Goal: Task Accomplishment & Management: Manage account settings

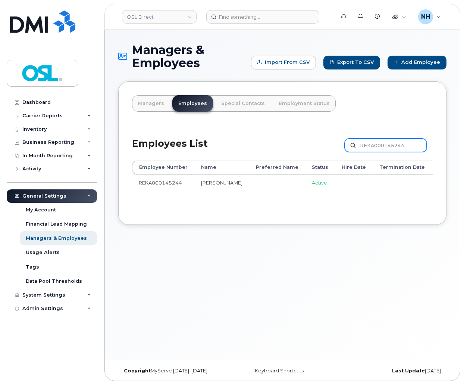
click at [391, 144] on input "REKA000145244" at bounding box center [386, 145] width 82 height 13
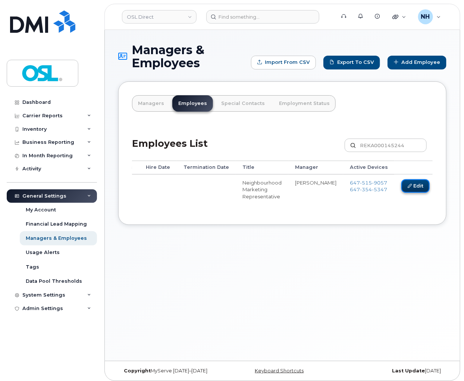
click at [402, 184] on link "Edit" at bounding box center [416, 186] width 28 height 14
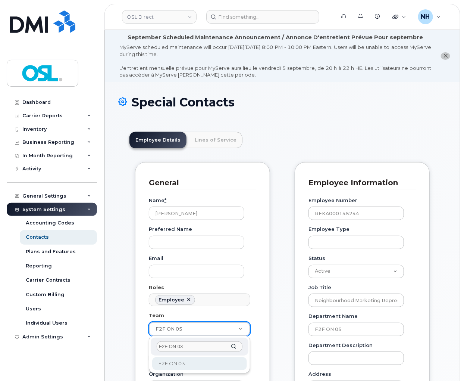
scroll to position [23, 0]
type input "F2F ON 03"
type input "3728408"
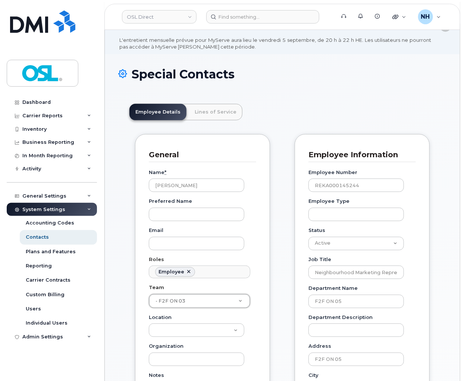
scroll to position [41, 0]
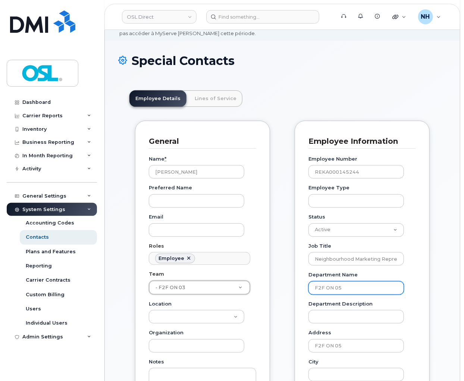
click at [352, 290] on input "F2F ON 05" at bounding box center [357, 287] width 96 height 13
paste input "3"
type input "F2F ON 03"
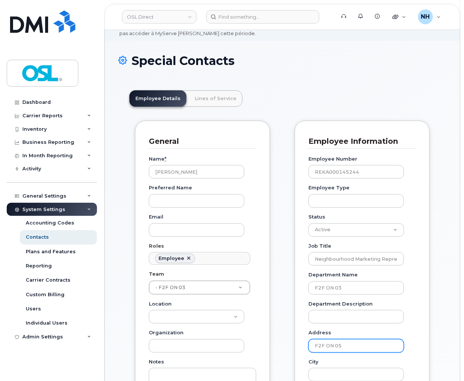
click at [349, 342] on input "F2F ON 05" at bounding box center [357, 345] width 96 height 13
paste input "3"
type input "F2F ON 03"
click at [275, 318] on div "General Name * [PERSON_NAME] Preferred Name Email Roles Employee No matches fou…" at bounding box center [203, 363] width 146 height 484
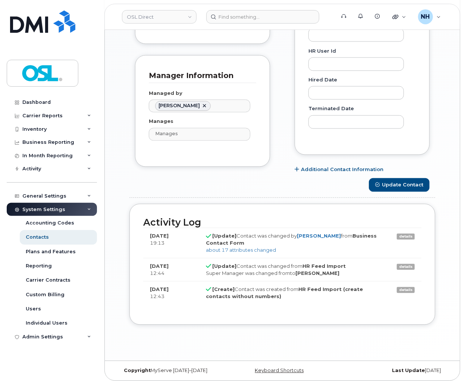
scroll to position [473, 0]
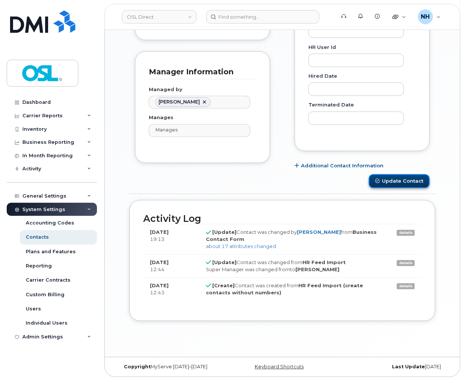
click at [376, 179] on icon "submit" at bounding box center [378, 181] width 4 height 4
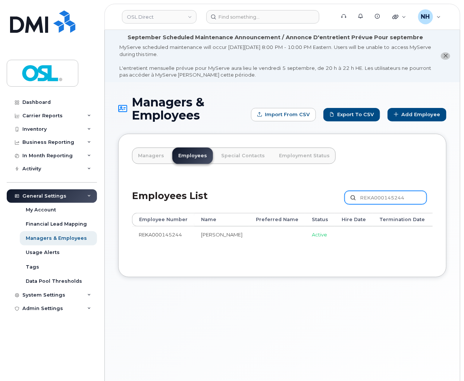
click at [394, 194] on input "REKA000145244" at bounding box center [386, 197] width 82 height 13
paste input "676"
type input "REKA000145676"
click at [249, 251] on td at bounding box center [277, 241] width 56 height 30
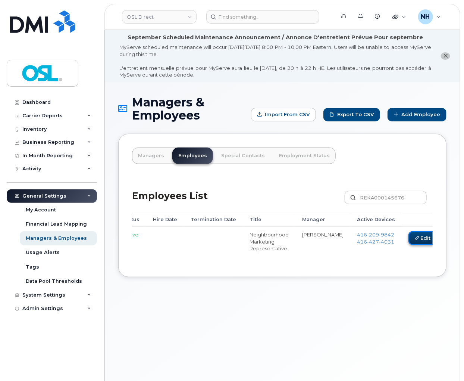
click at [409, 242] on link "Edit" at bounding box center [423, 238] width 28 height 14
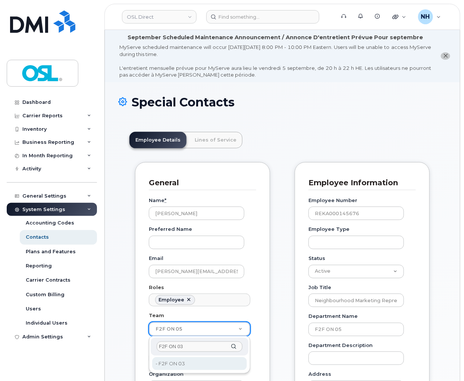
type input "F2F ON 03"
type input "3728408"
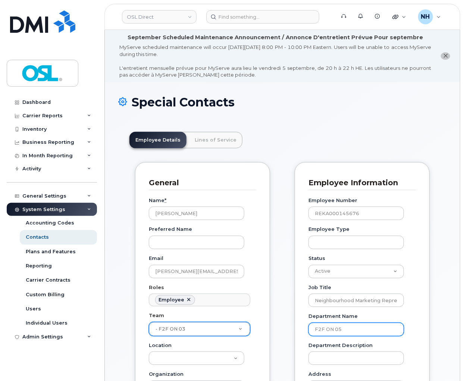
click at [357, 331] on input "F2F ON 05" at bounding box center [357, 329] width 96 height 13
paste input "3"
type input "F2F ON 03"
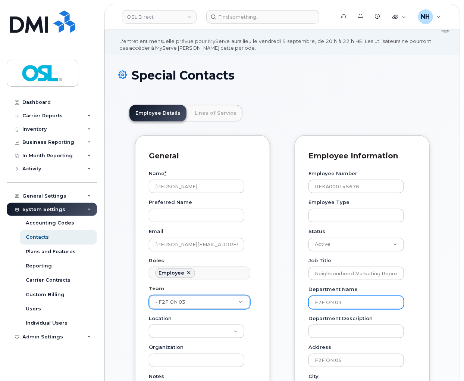
scroll to position [41, 0]
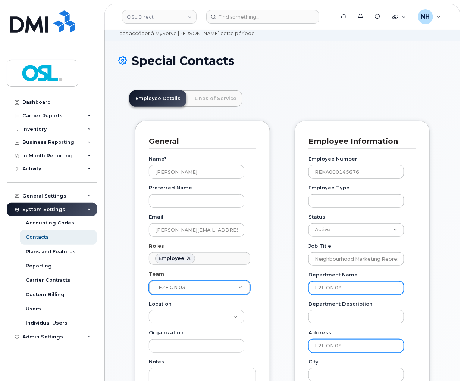
type input "F2F ON 03"
click at [347, 345] on input "F2F ON 05" at bounding box center [357, 345] width 96 height 13
paste input "3"
type input "F2F ON 03"
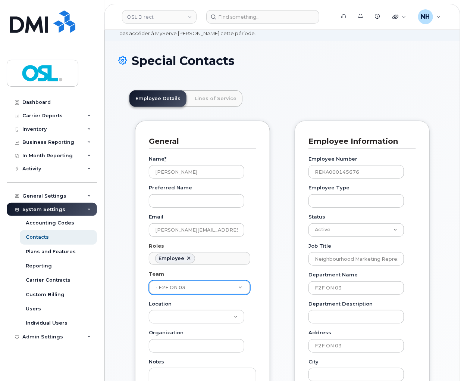
click at [290, 320] on div "Carrier Support Contact Details Carrier name Carrier name Carrier name Internat…" at bounding box center [362, 363] width 146 height 484
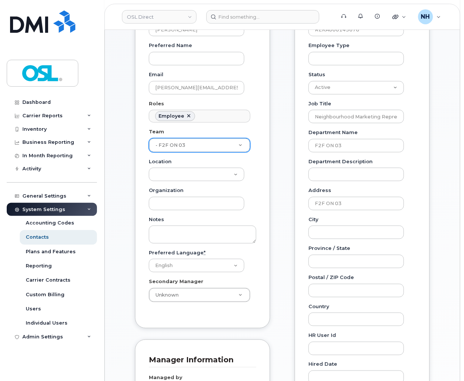
scroll to position [473, 0]
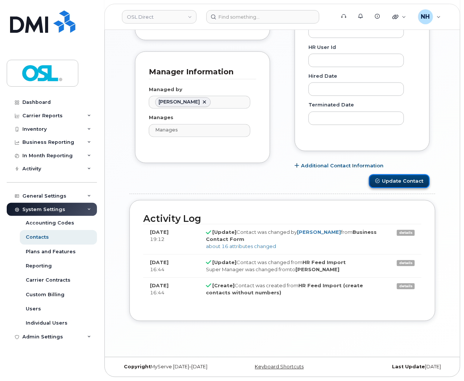
click at [400, 186] on button "Update Contact" at bounding box center [399, 181] width 61 height 14
click at [398, 181] on div "Loading..." at bounding box center [283, 181] width 306 height 14
